Goal: Information Seeking & Learning: Learn about a topic

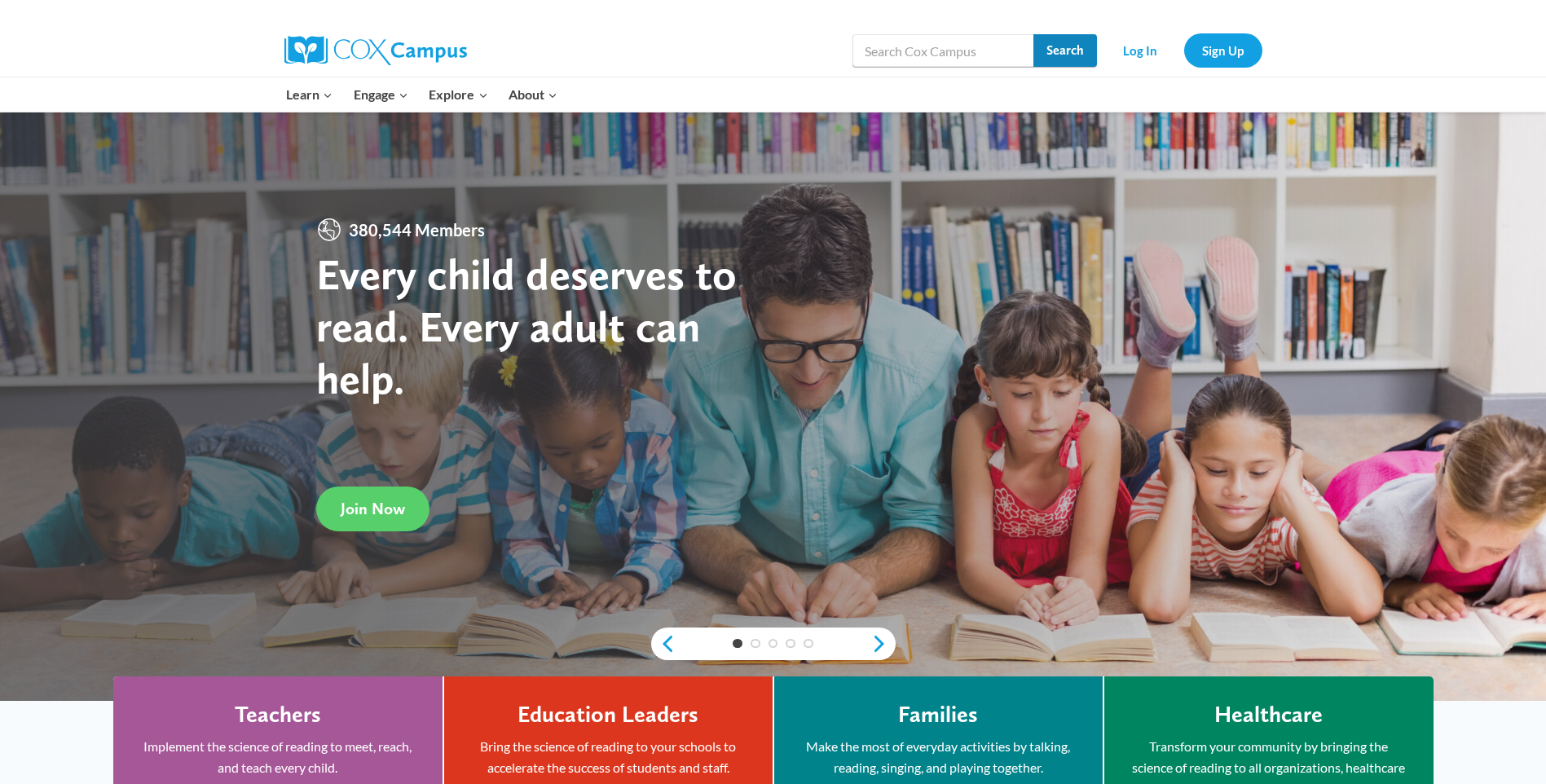
click at [1070, 46] on input "Search" at bounding box center [1065, 51] width 64 height 33
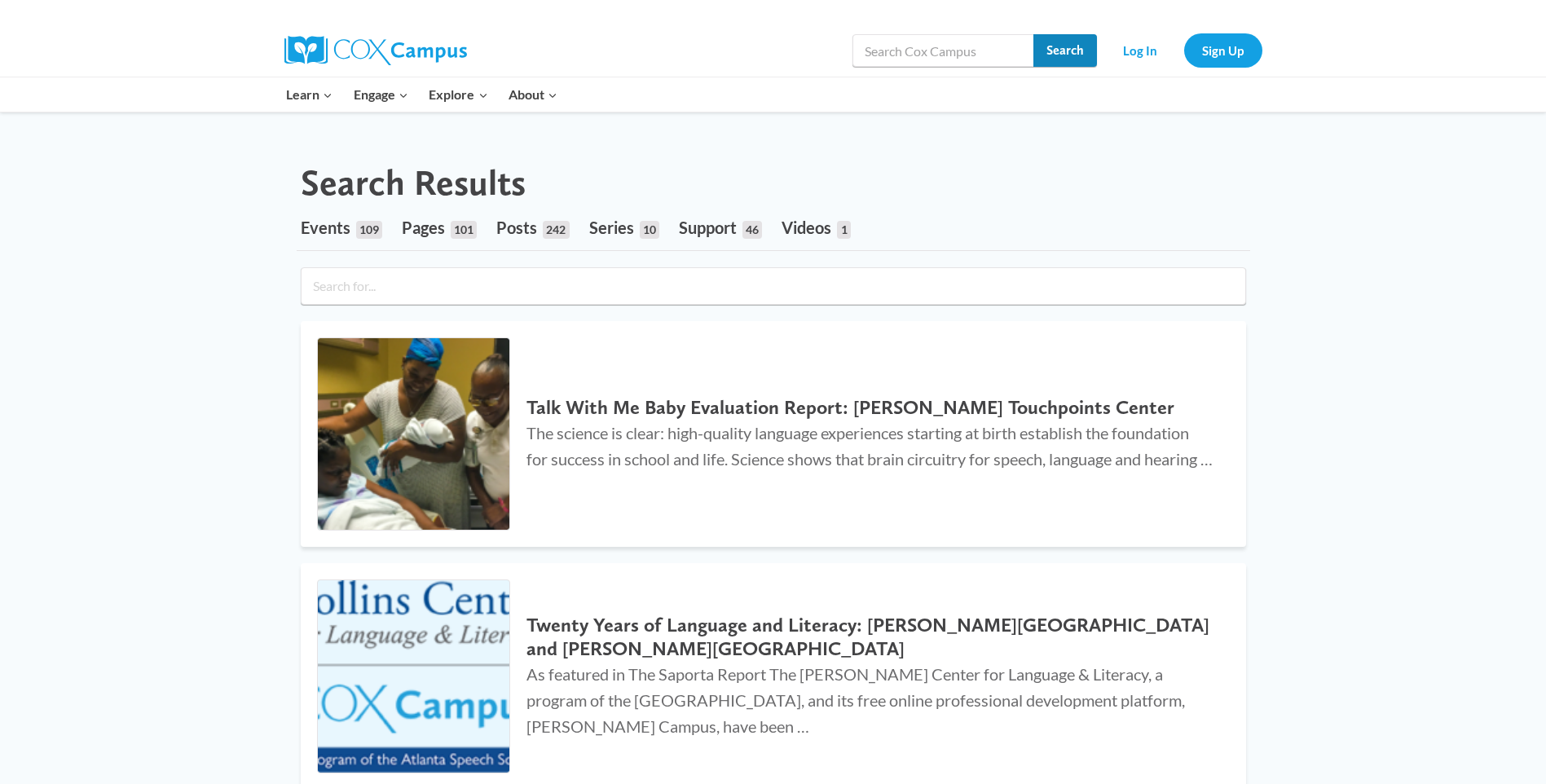
click at [1078, 42] on input "Search" at bounding box center [1065, 51] width 64 height 33
click at [1147, 56] on link "Log In" at bounding box center [1141, 50] width 71 height 33
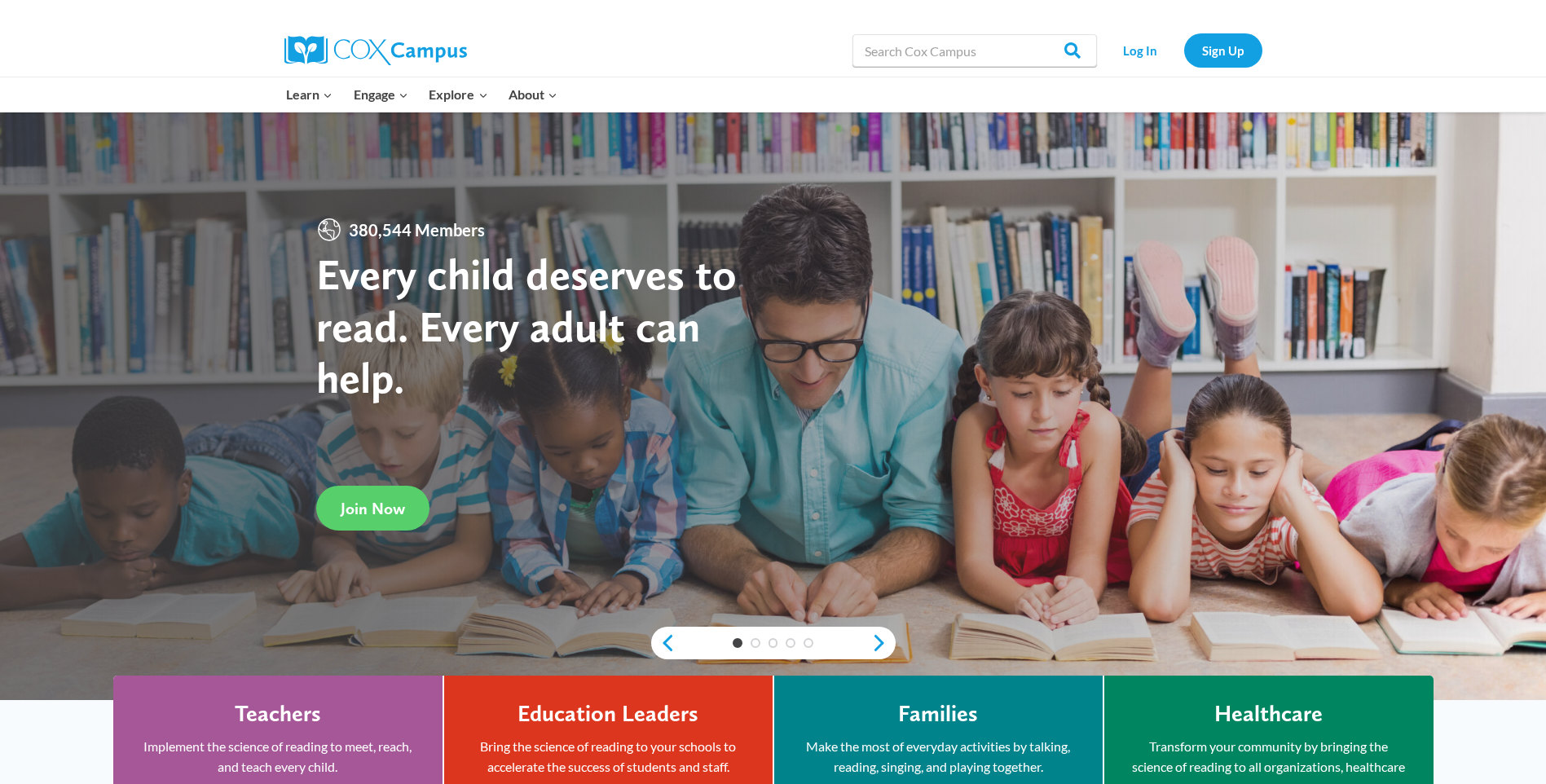
click at [1144, 50] on link "Log In" at bounding box center [1141, 50] width 71 height 33
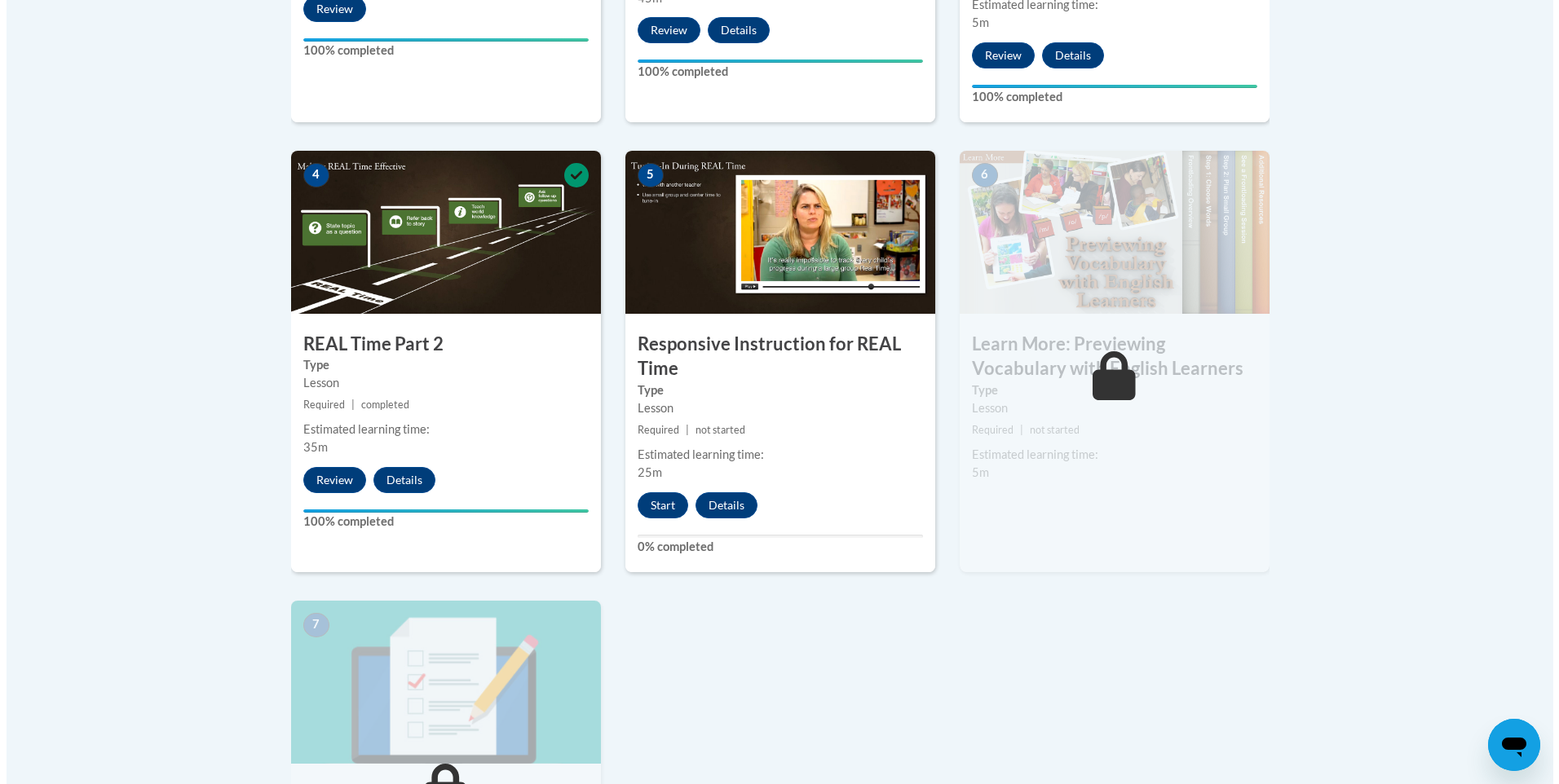
scroll to position [869, 0]
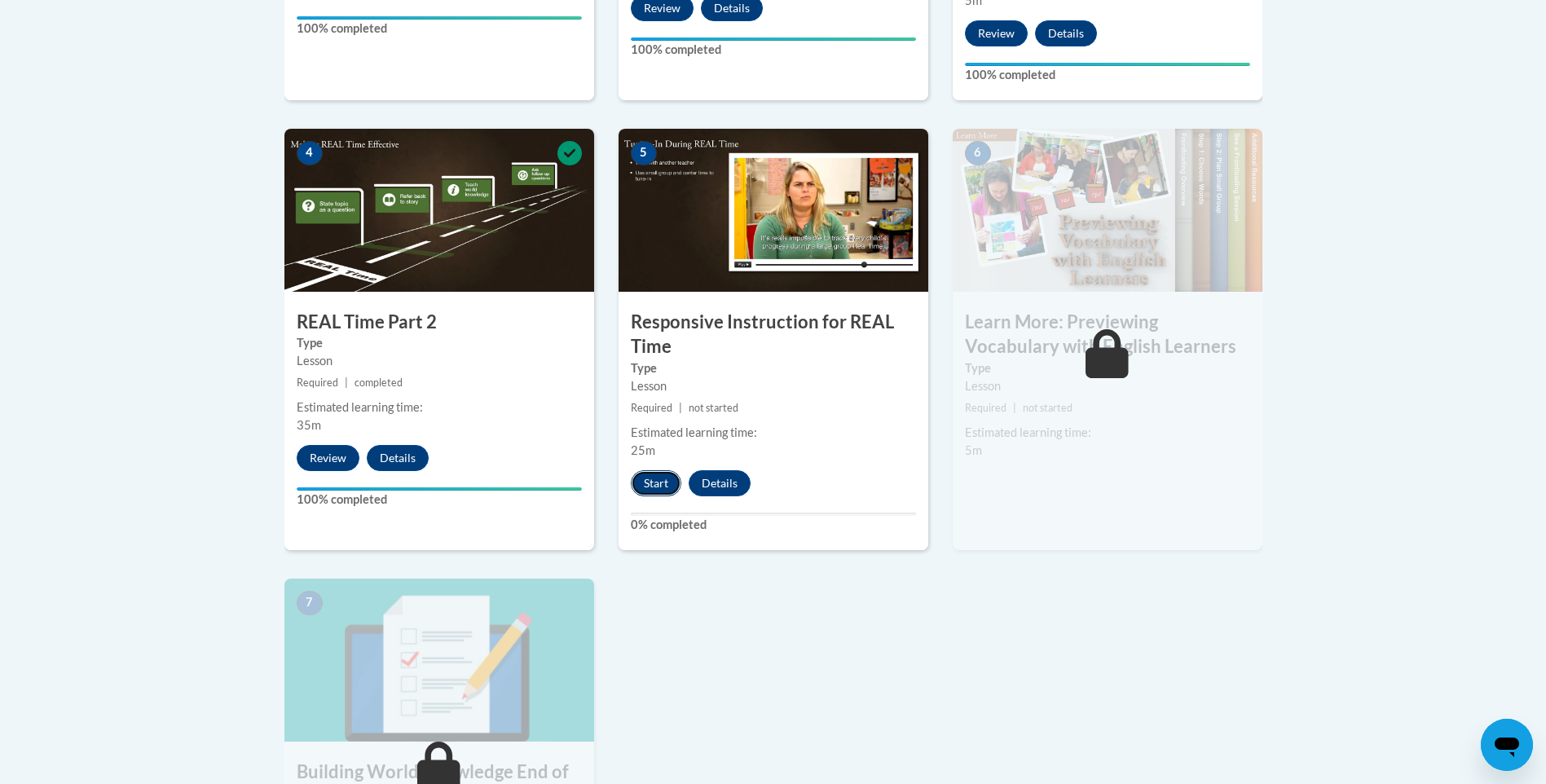
click at [666, 479] on button "Start" at bounding box center [656, 483] width 51 height 26
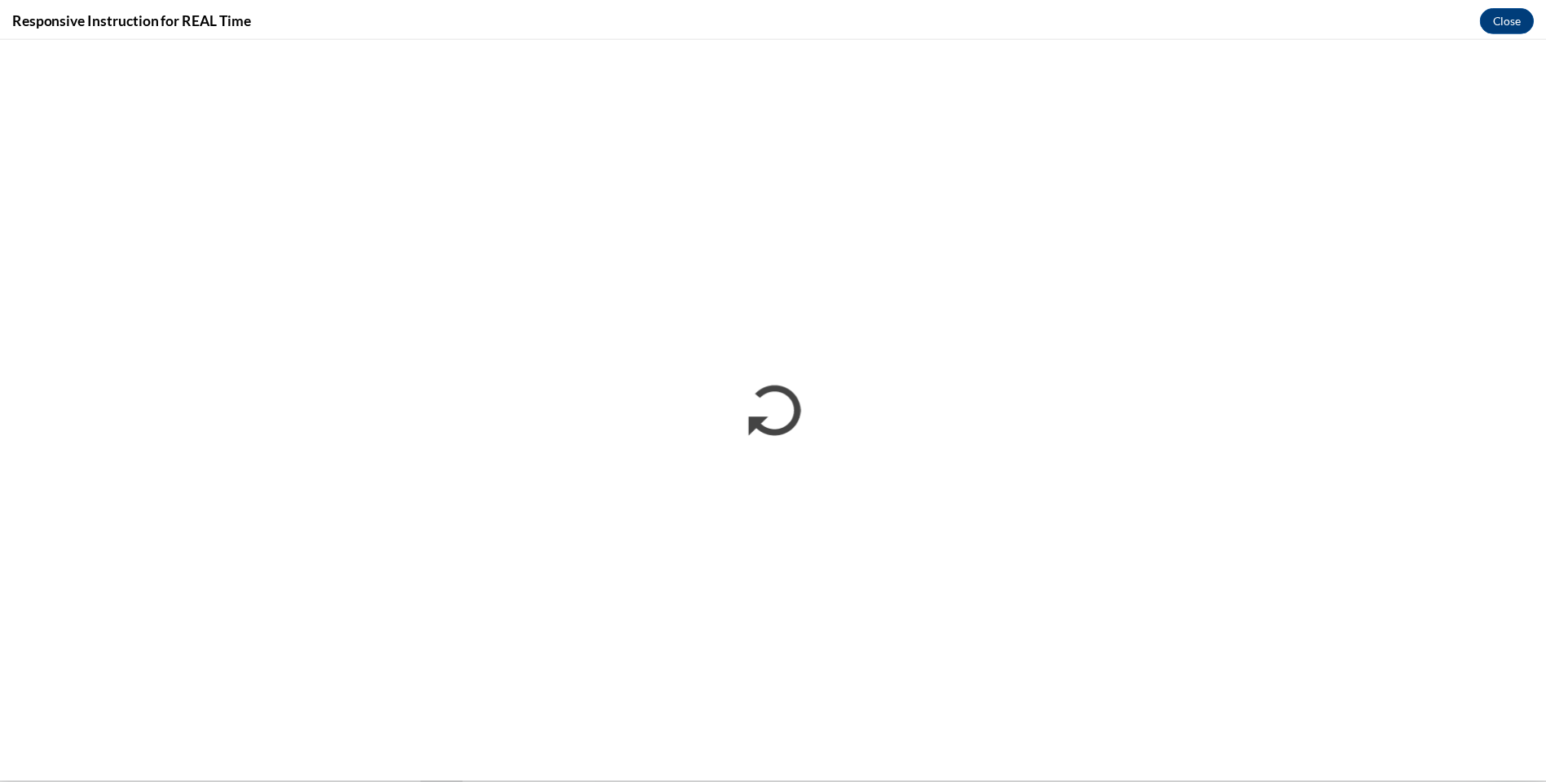
scroll to position [0, 0]
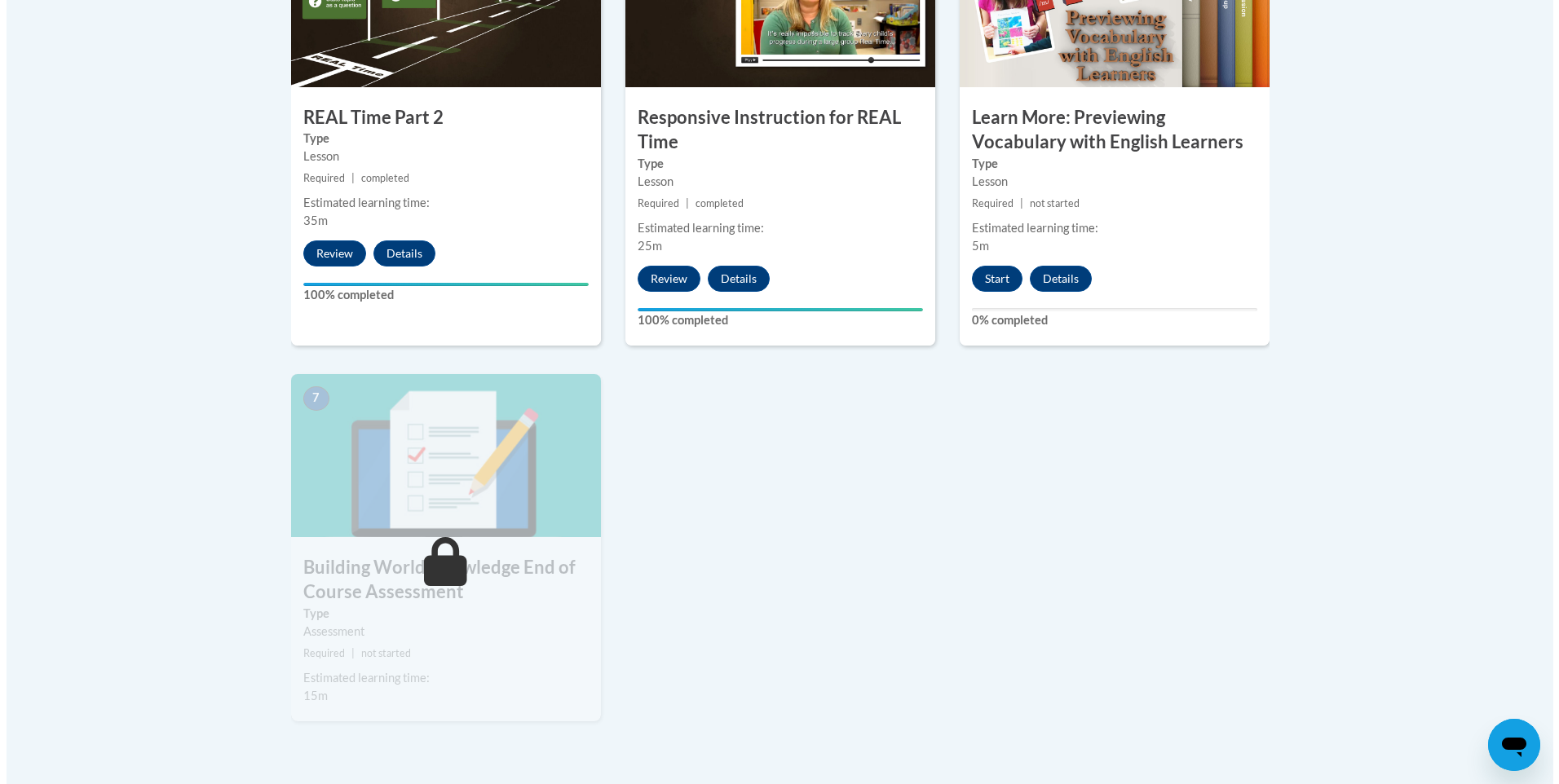
scroll to position [1113, 0]
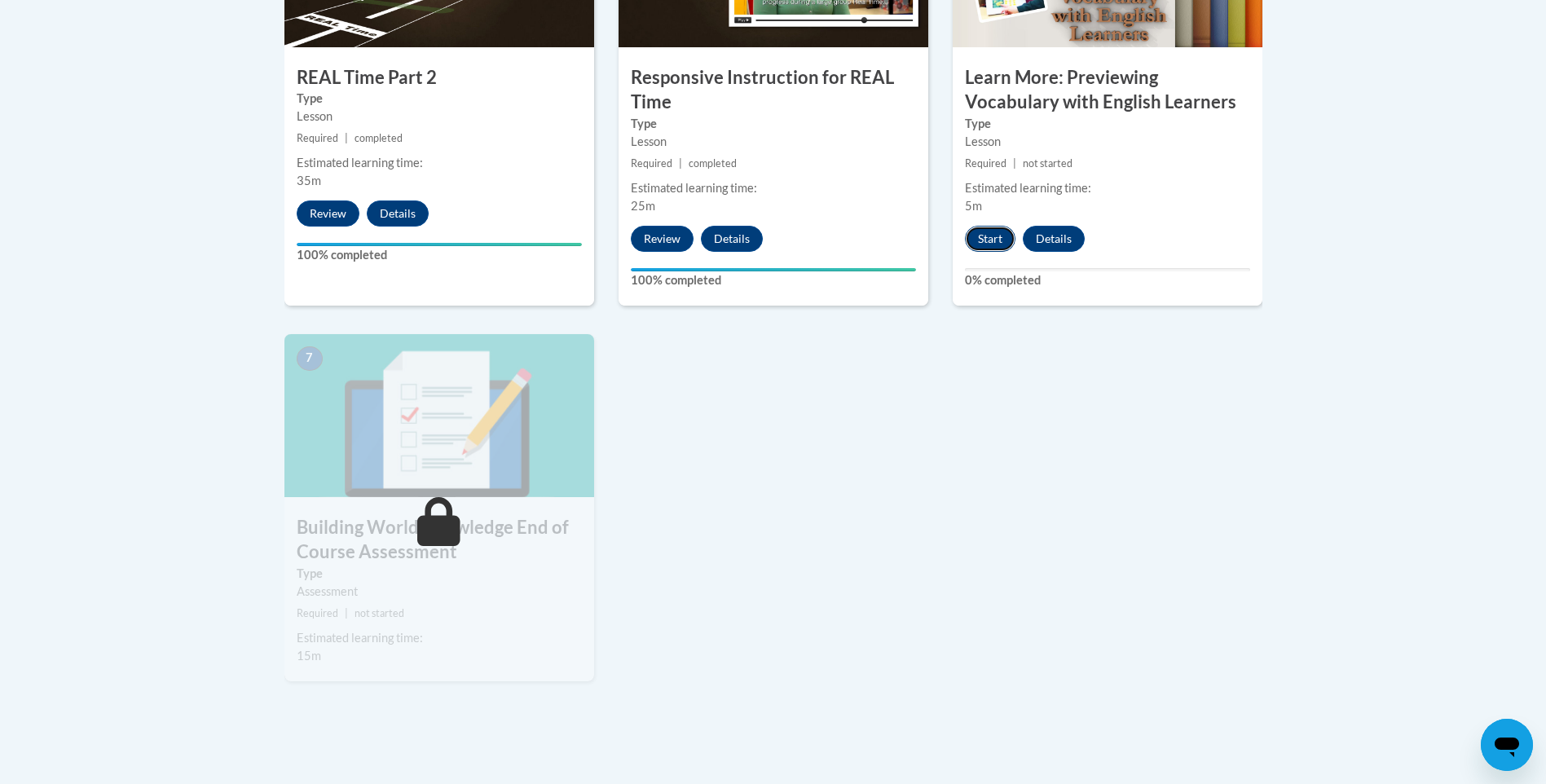
click at [979, 236] on button "Start" at bounding box center [990, 239] width 51 height 26
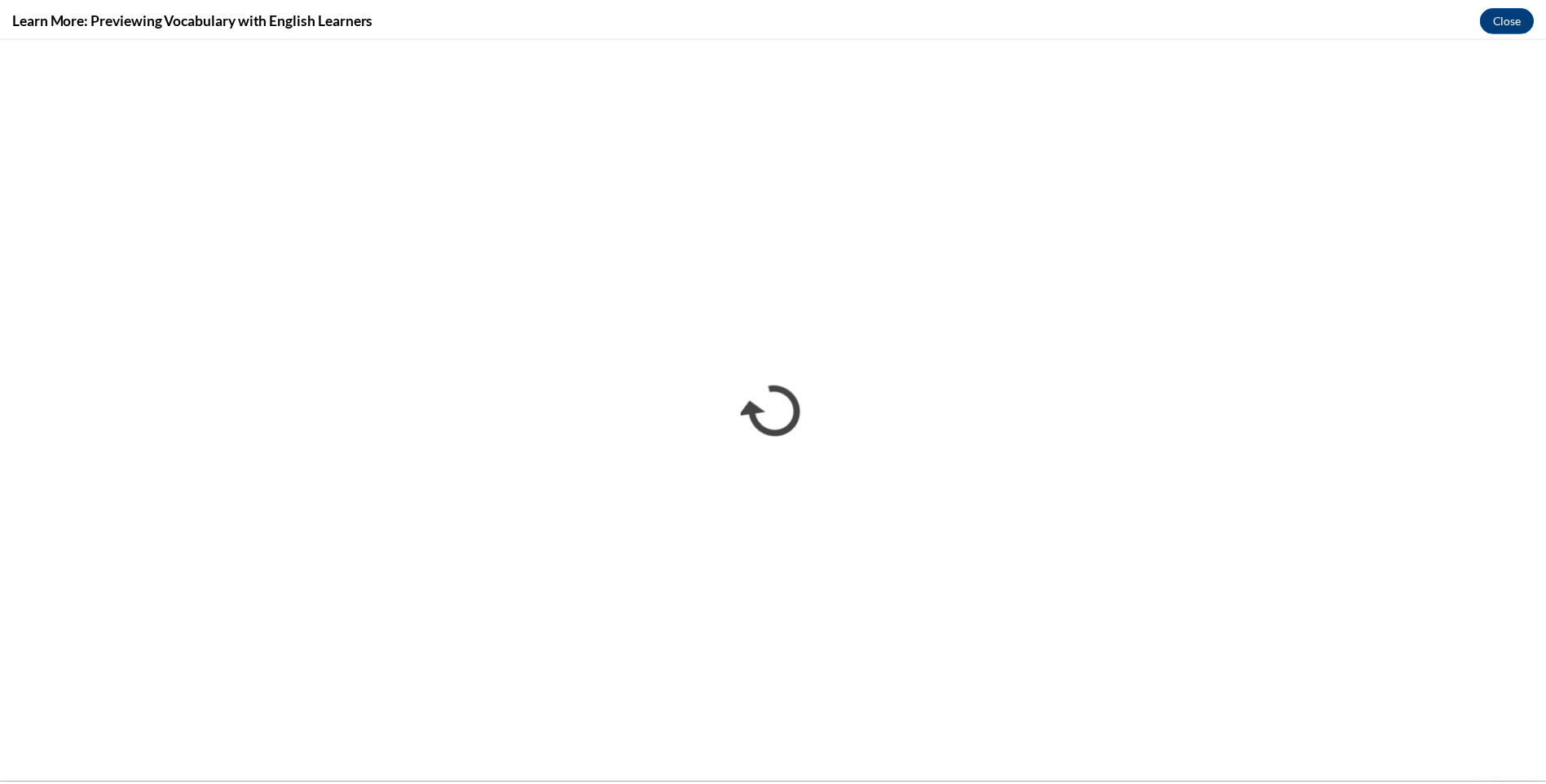
scroll to position [0, 0]
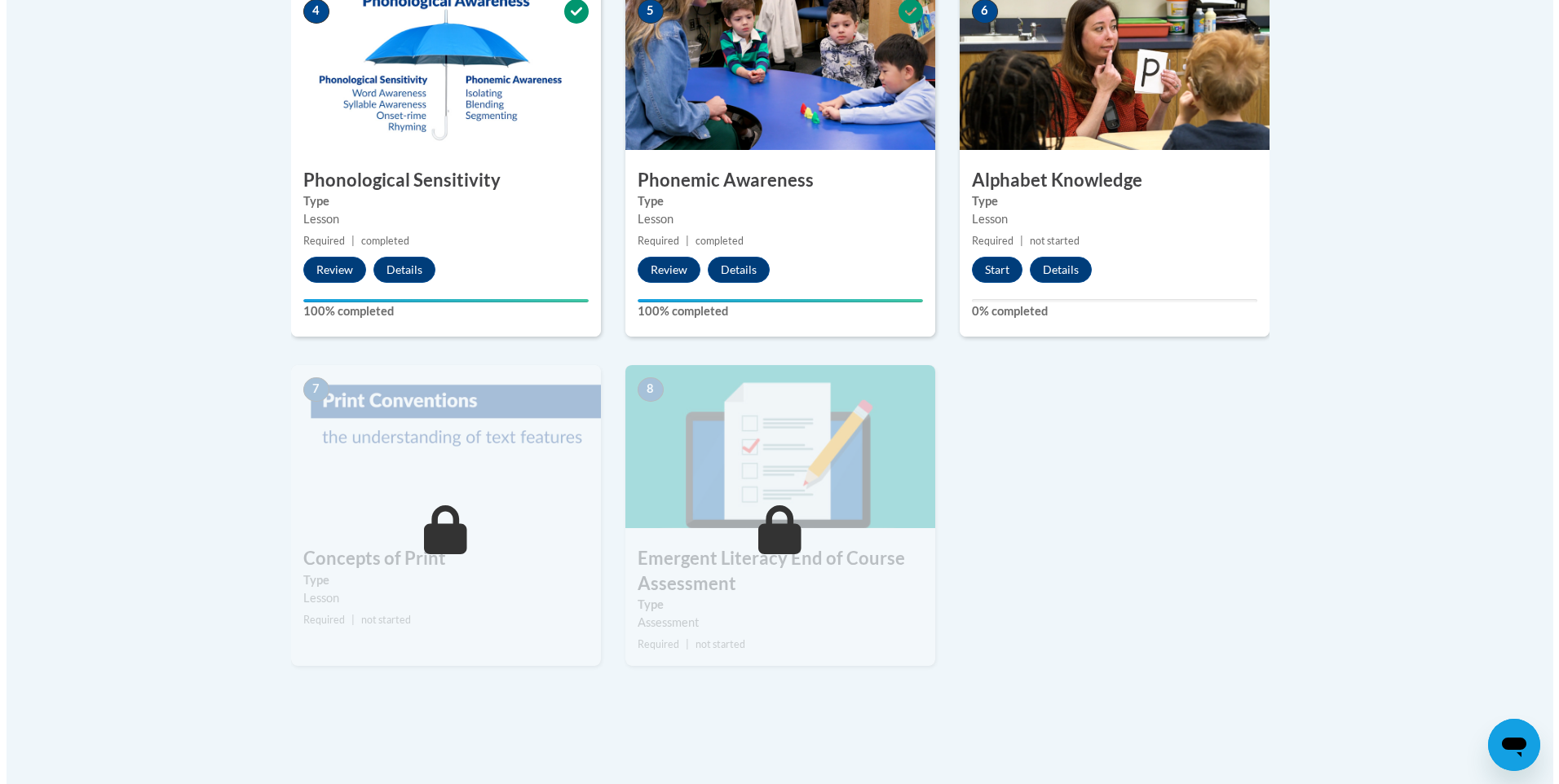
scroll to position [978, 0]
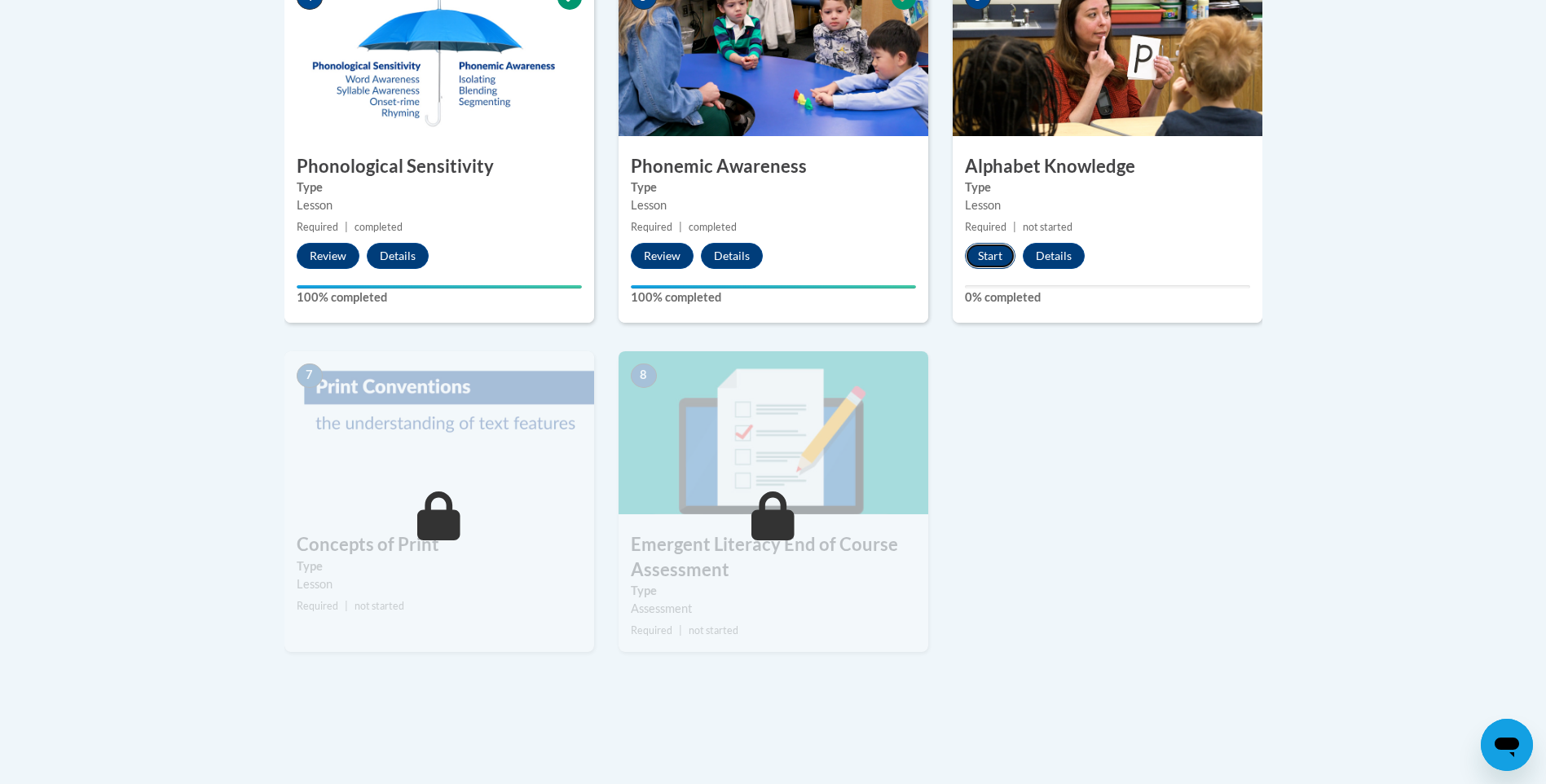
click at [984, 259] on button "Start" at bounding box center [990, 256] width 51 height 26
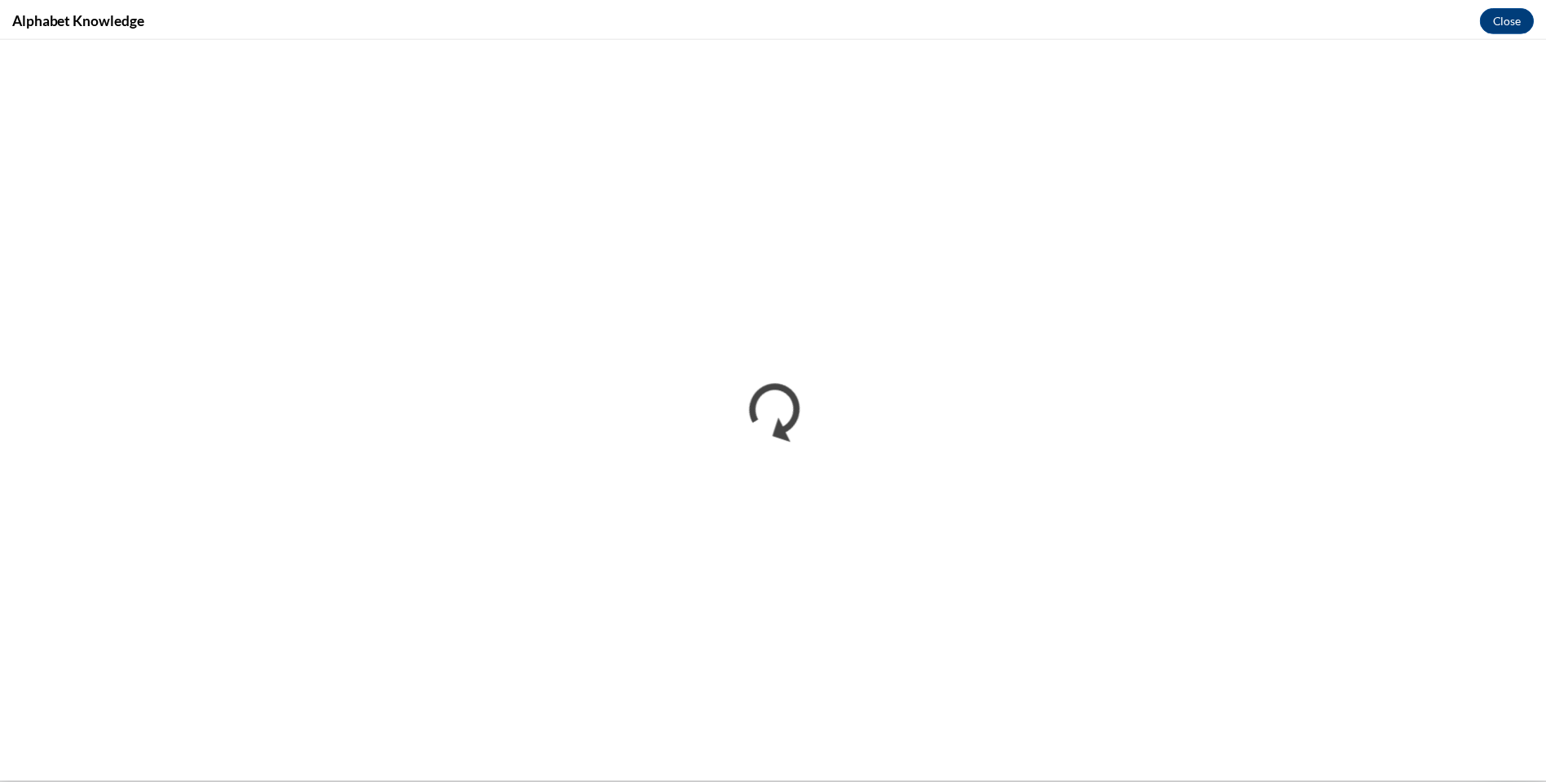
scroll to position [0, 0]
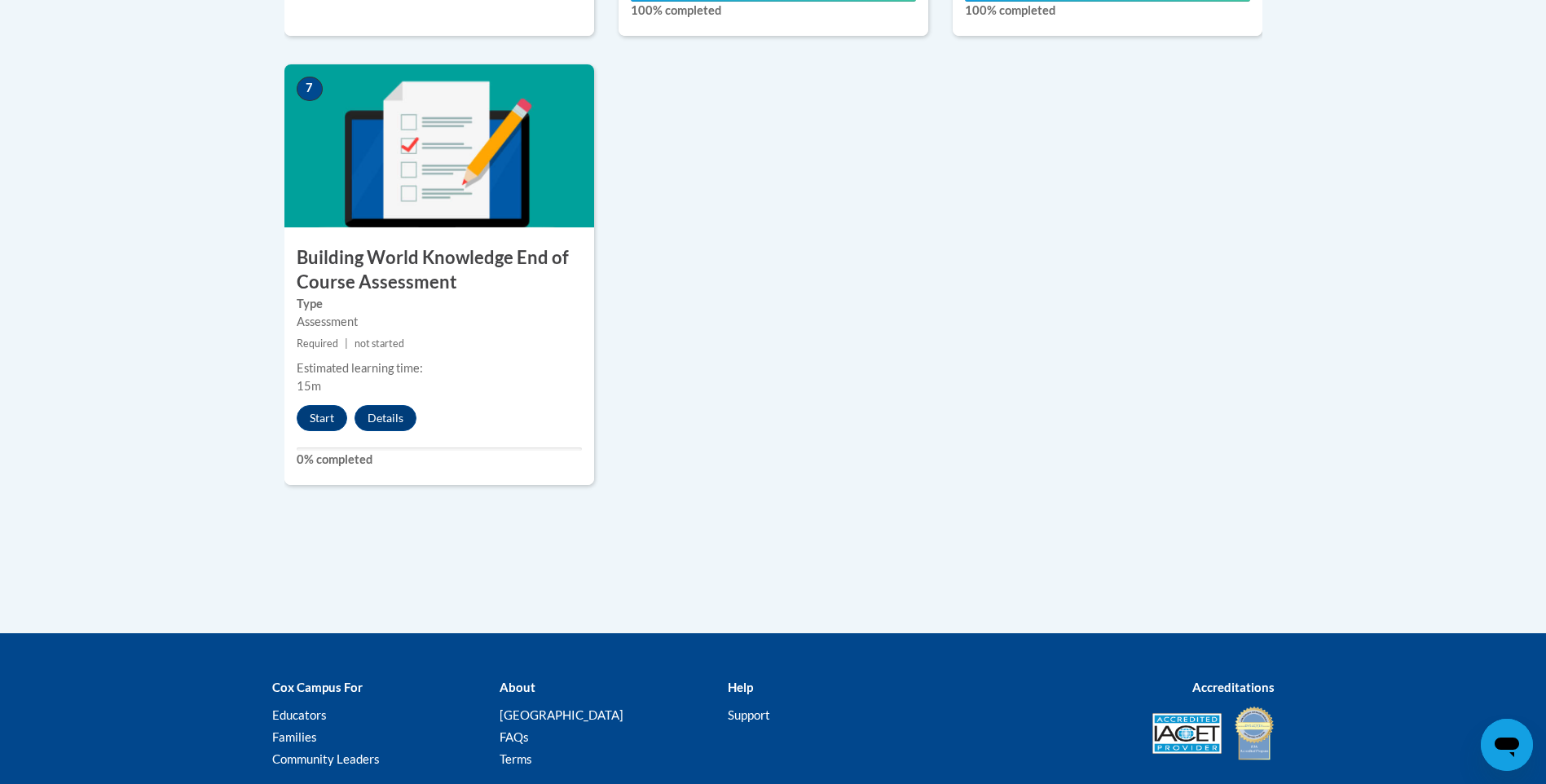
scroll to position [1386, 0]
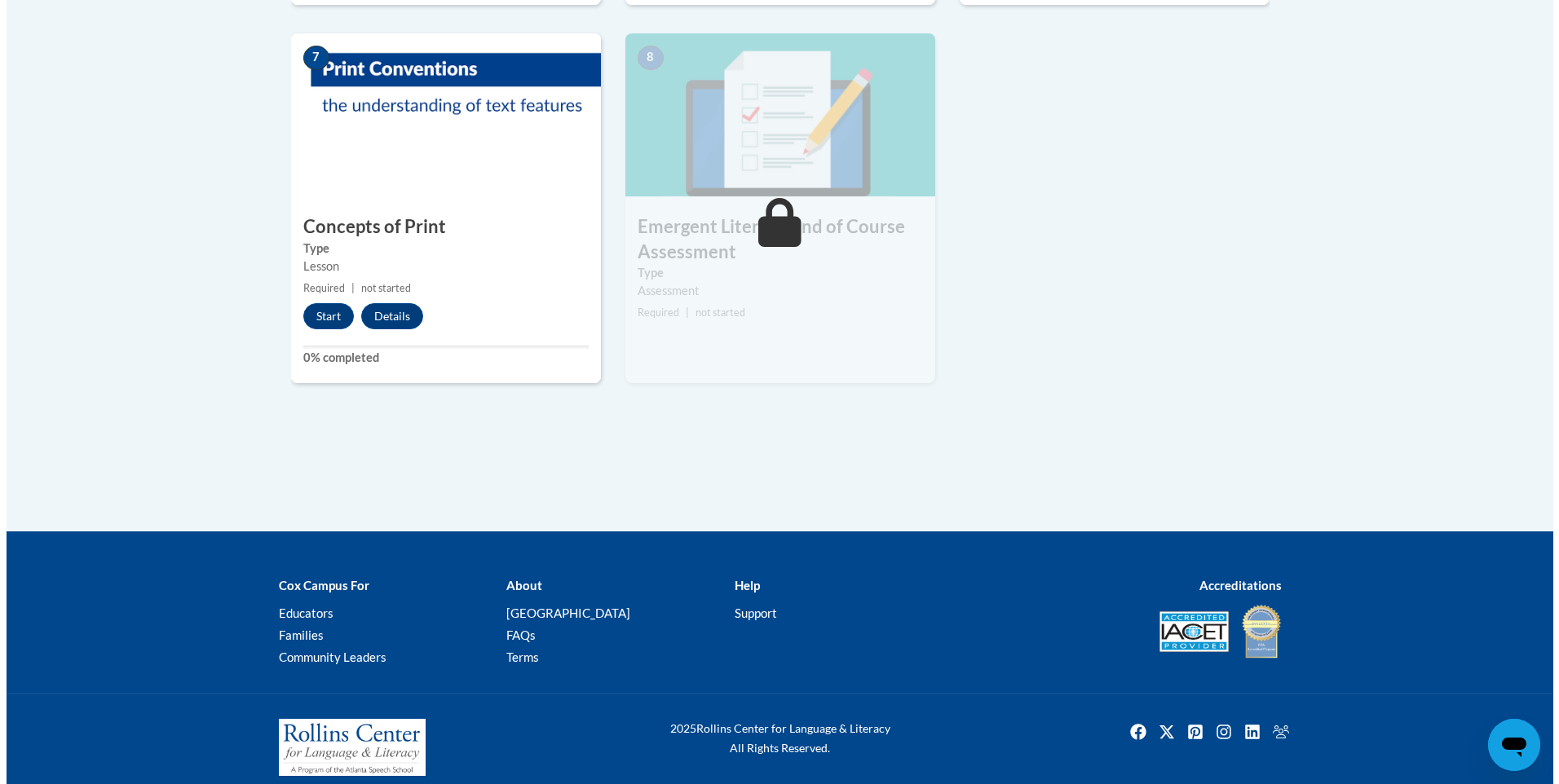
scroll to position [1312, 0]
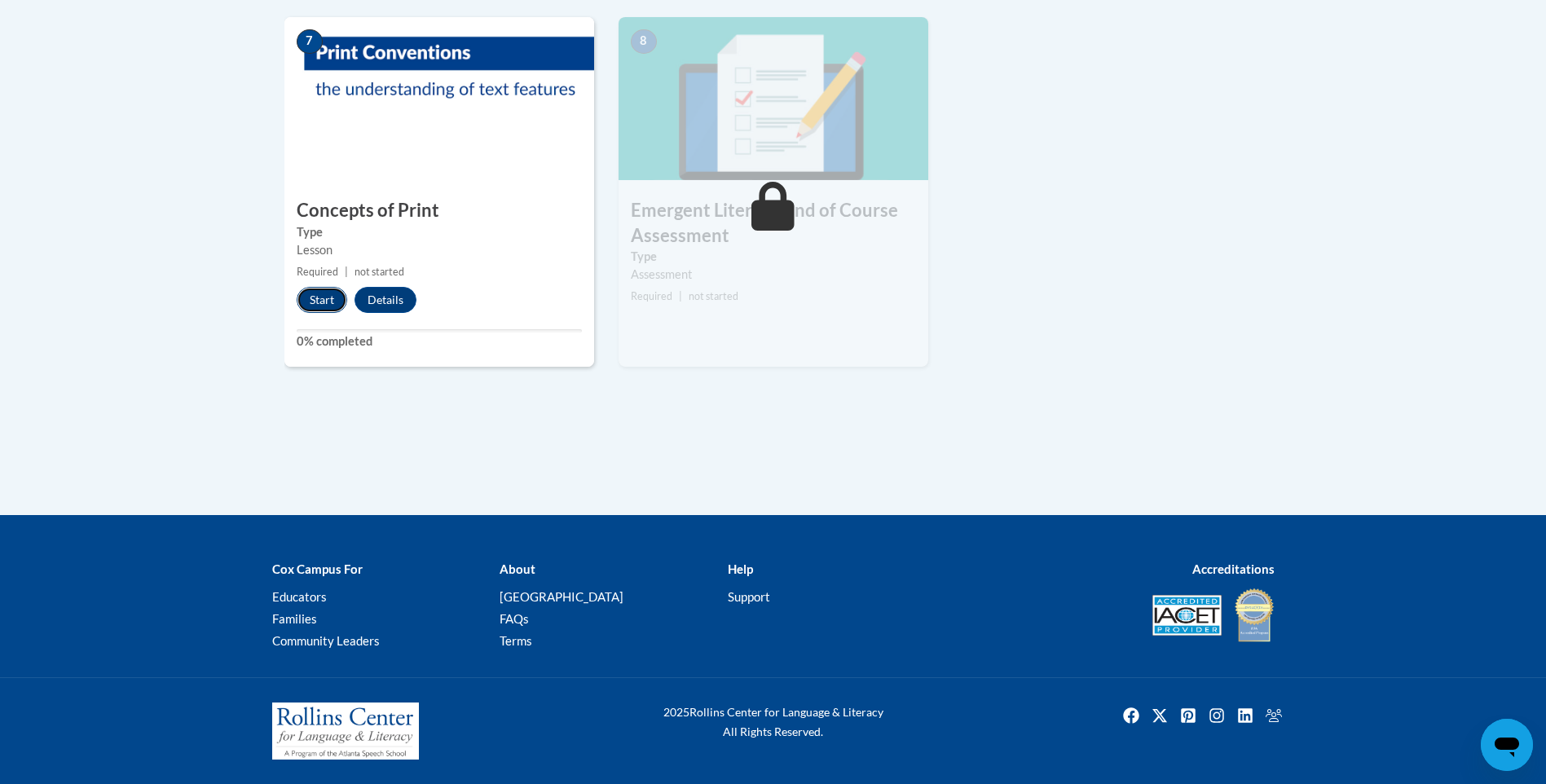
click at [307, 299] on button "Start" at bounding box center [321, 300] width 51 height 26
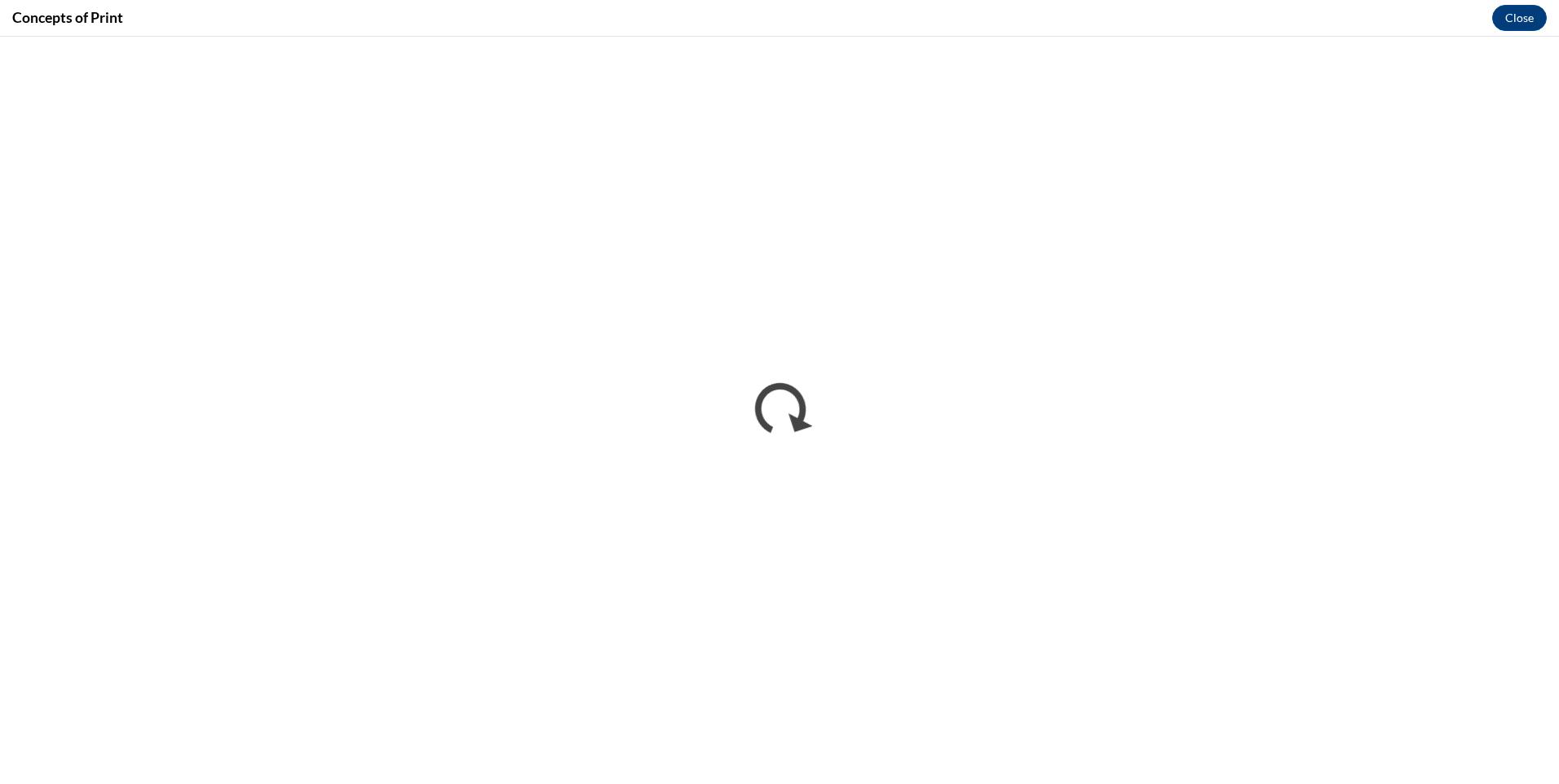
scroll to position [0, 0]
